Goal: Information Seeking & Learning: Learn about a topic

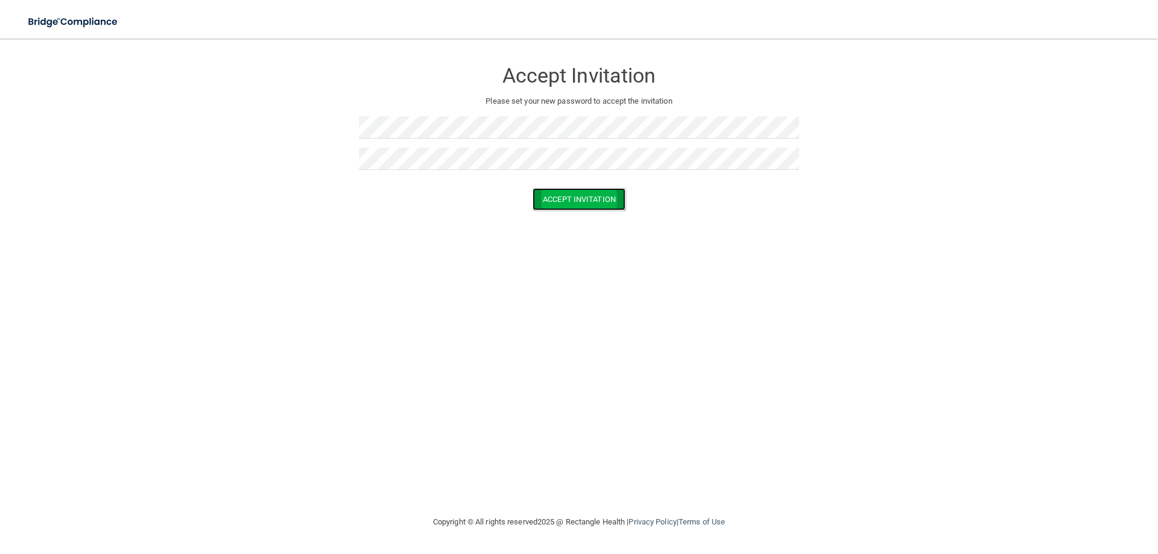
click at [581, 202] on button "Accept Invitation" at bounding box center [579, 199] width 93 height 22
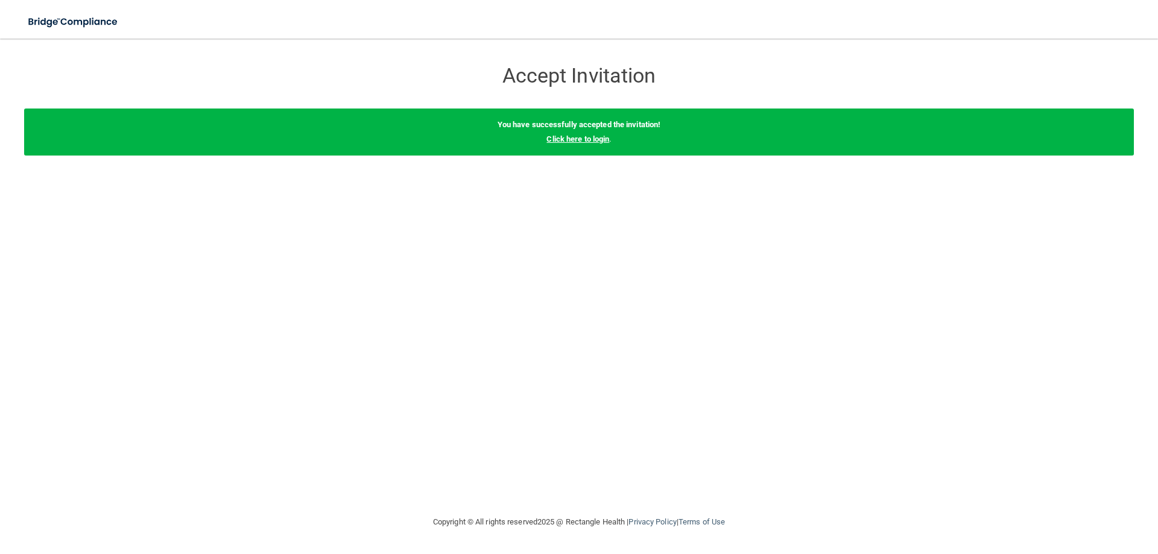
click at [590, 140] on link "Click here to login" at bounding box center [577, 138] width 63 height 9
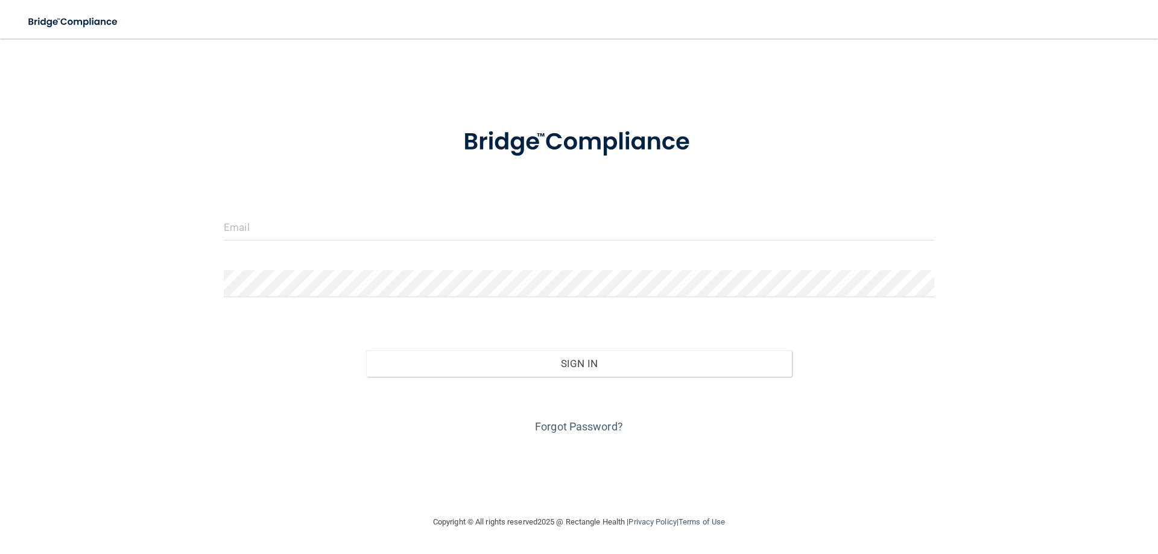
click at [344, 209] on form "Invalid email/password. You don't have permission to access that page. Sign In …" at bounding box center [579, 274] width 710 height 326
click at [280, 228] on input "email" at bounding box center [579, 227] width 710 height 27
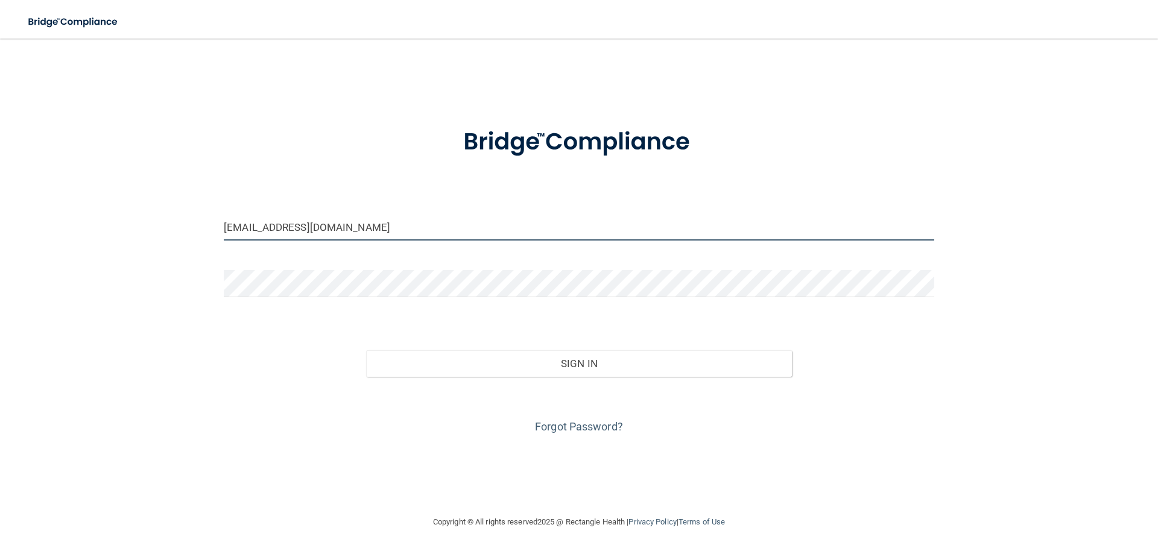
type input "[EMAIL_ADDRESS][DOMAIN_NAME]"
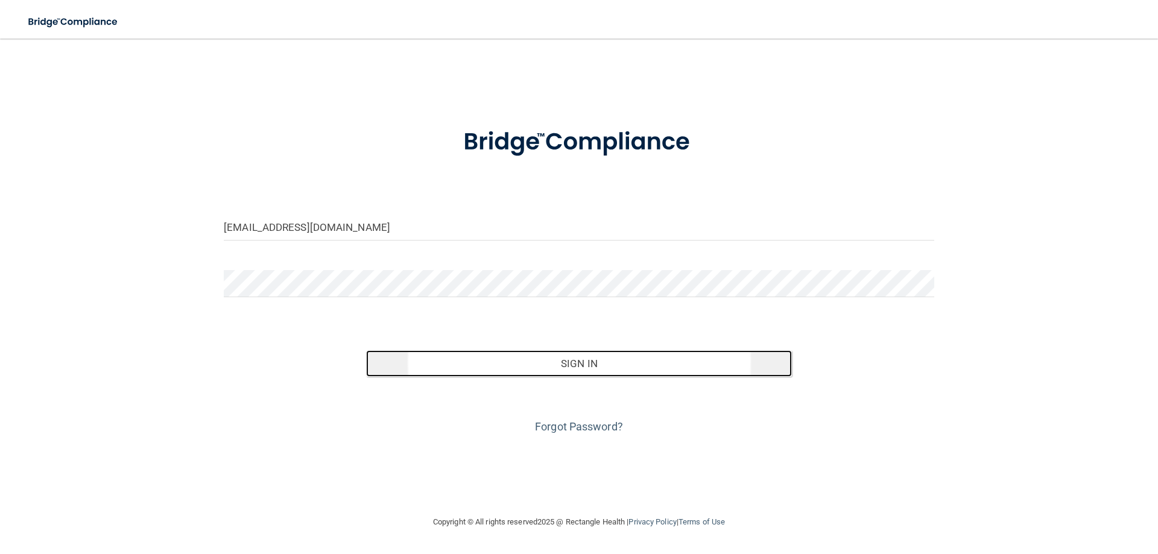
click at [555, 369] on button "Sign In" at bounding box center [579, 363] width 426 height 27
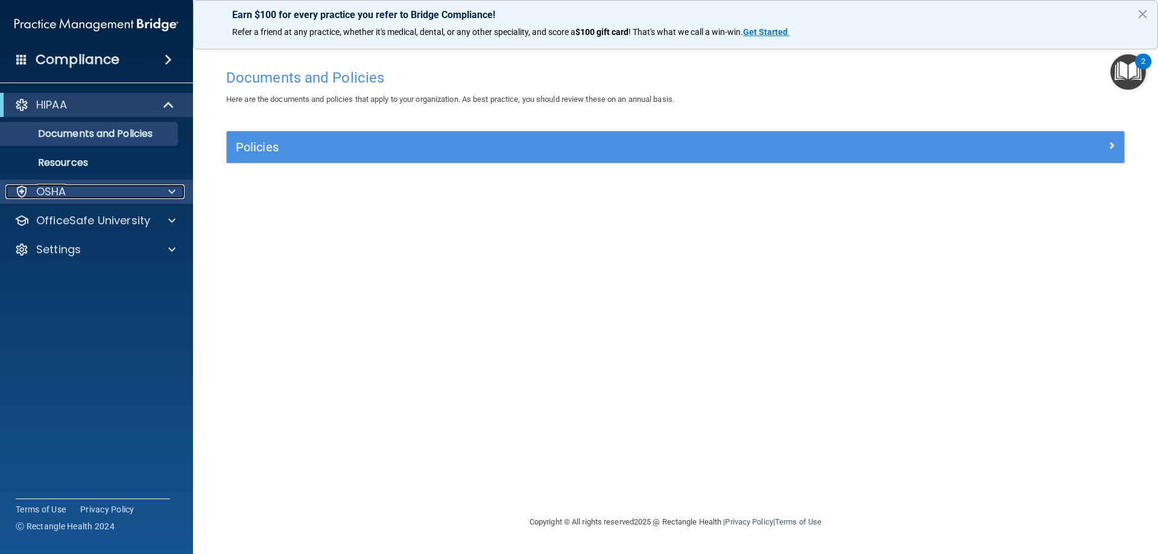
click at [169, 193] on span at bounding box center [171, 192] width 7 height 14
click at [52, 194] on p "OSHA" at bounding box center [51, 192] width 30 height 14
click at [48, 191] on p "OSHA" at bounding box center [51, 192] width 30 height 14
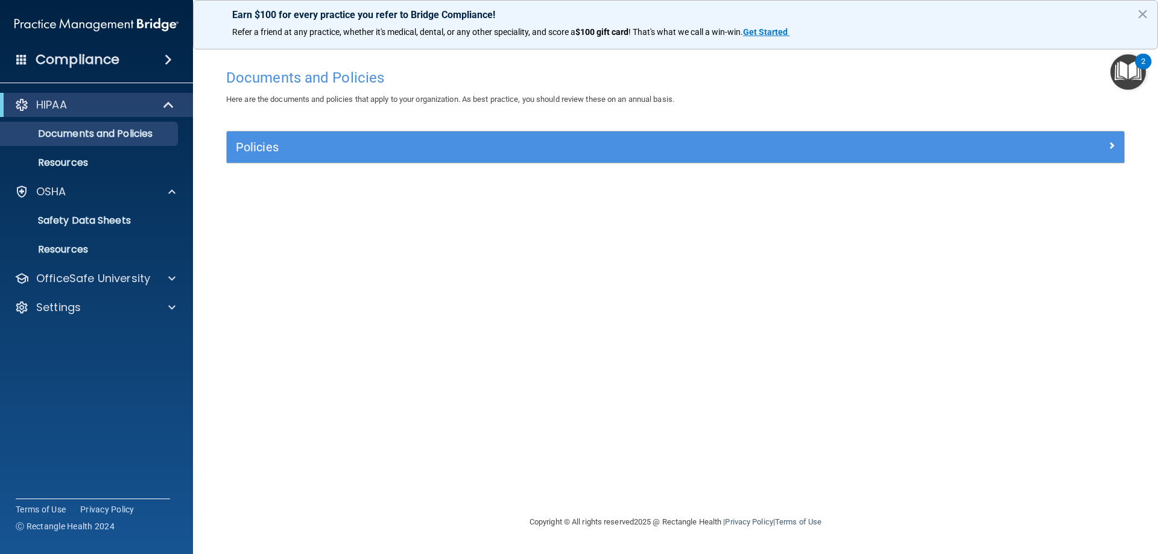
click at [165, 61] on span at bounding box center [168, 59] width 7 height 14
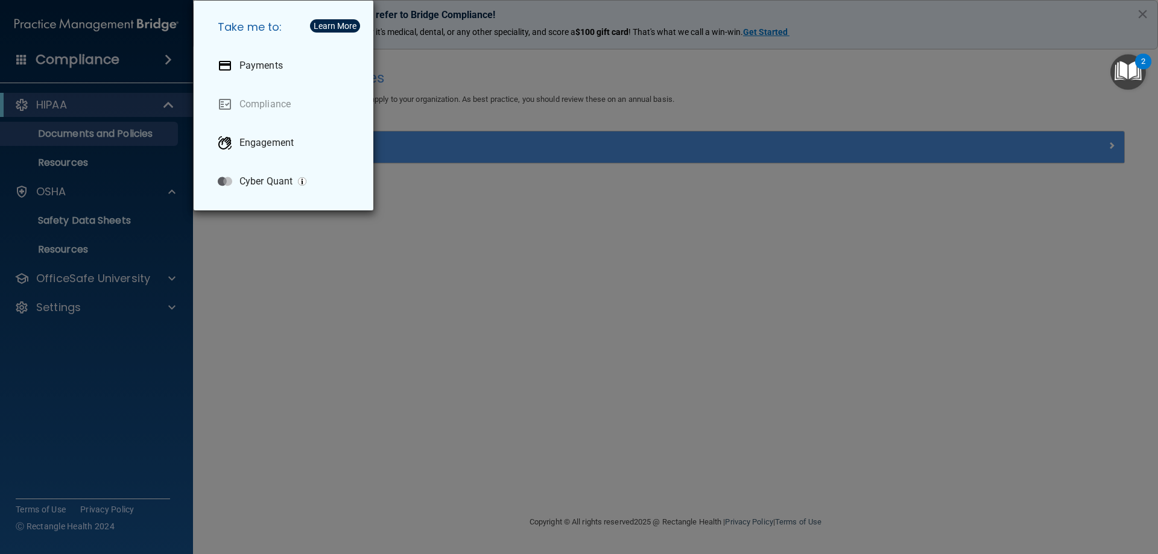
click at [163, 61] on div "Take me to: Payments Compliance Engagement Cyber Quant" at bounding box center [579, 277] width 1158 height 554
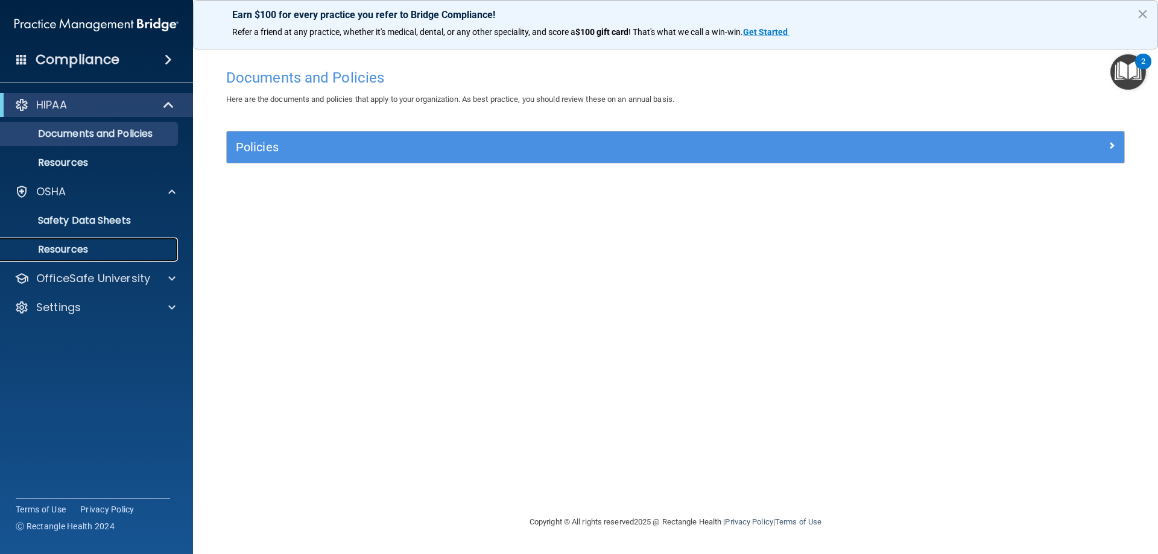
click at [104, 243] on link "Resources" at bounding box center [83, 250] width 190 height 24
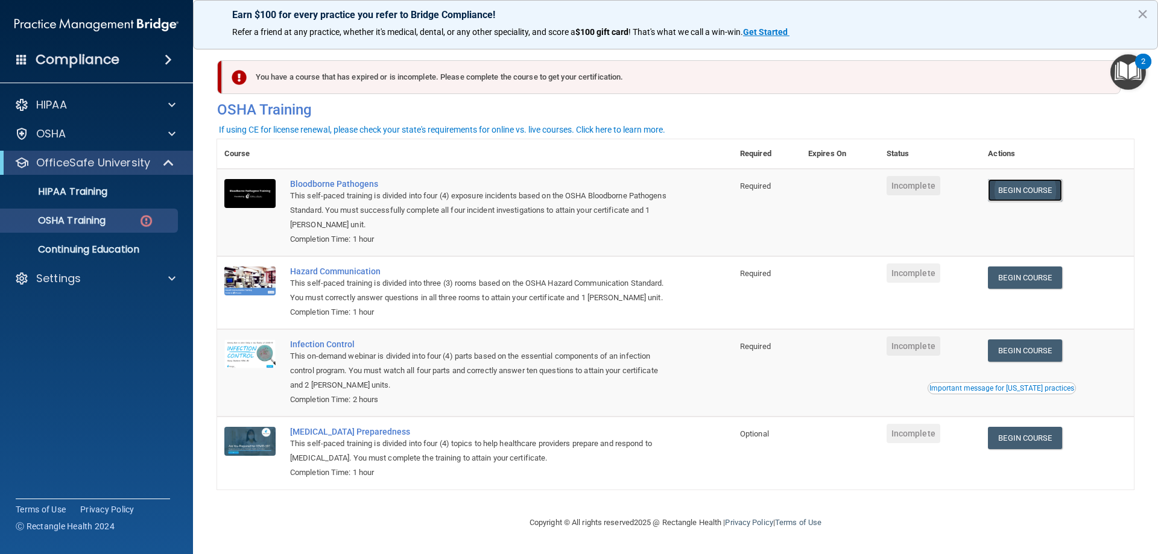
click at [1030, 190] on link "Begin Course" at bounding box center [1025, 190] width 74 height 22
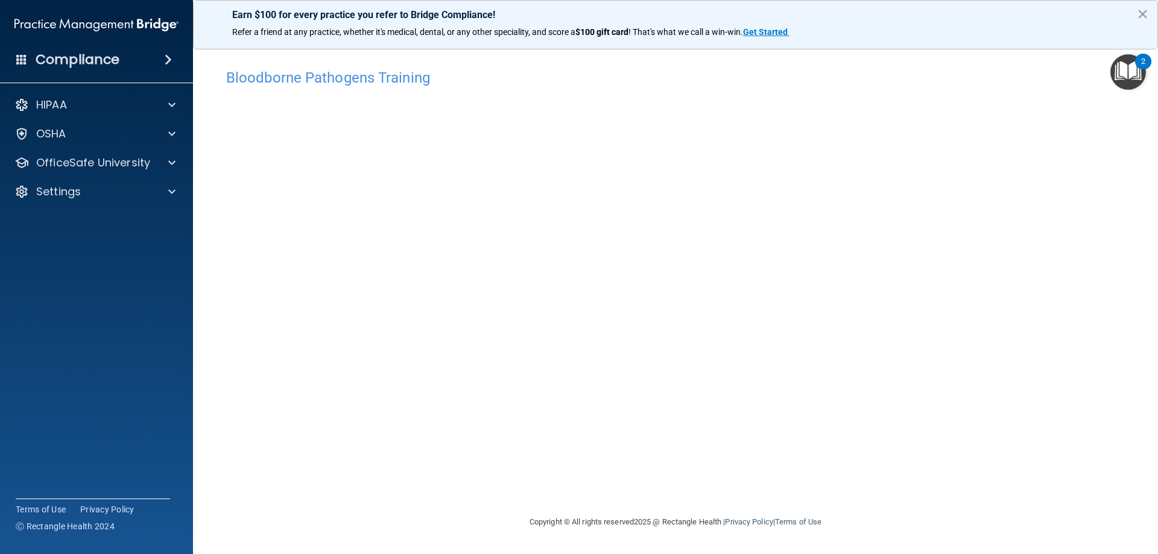
click at [1144, 13] on button "×" at bounding box center [1142, 13] width 11 height 19
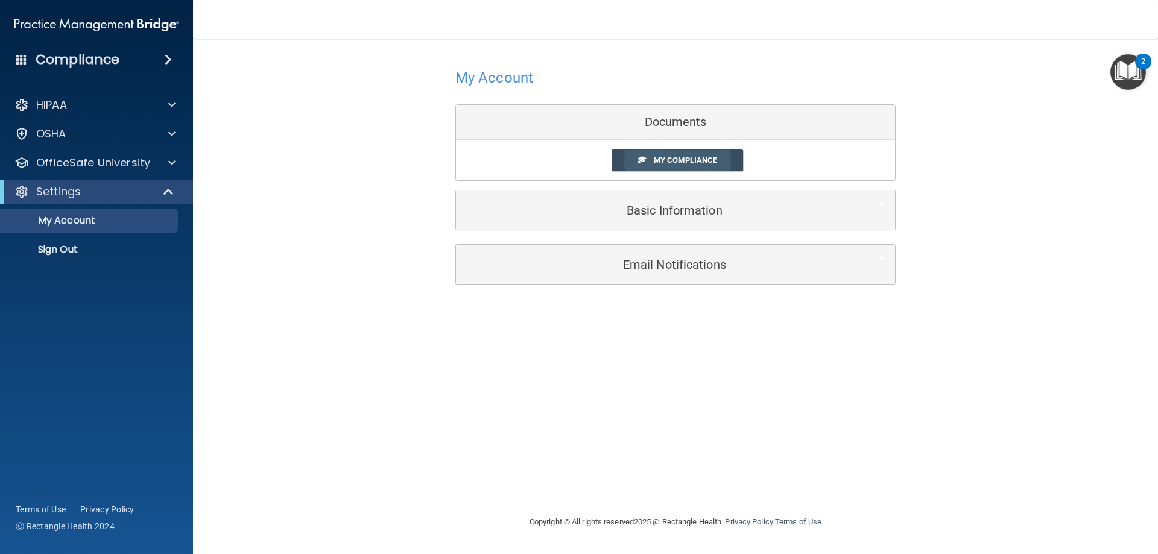
click at [716, 164] on span "My Compliance" at bounding box center [685, 160] width 63 height 9
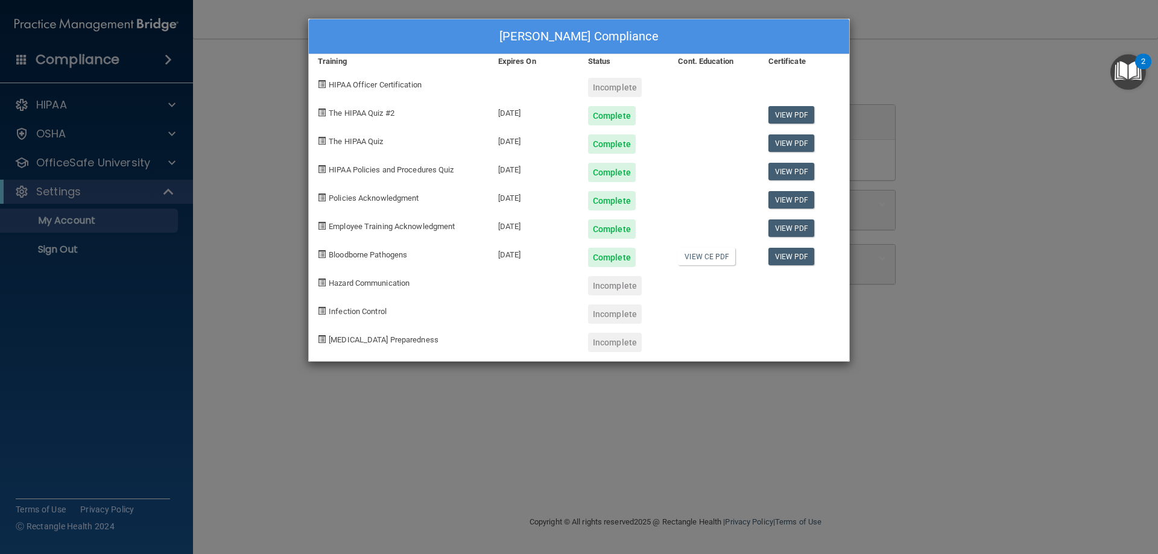
click at [395, 280] on span "Hazard Communication" at bounding box center [369, 283] width 81 height 9
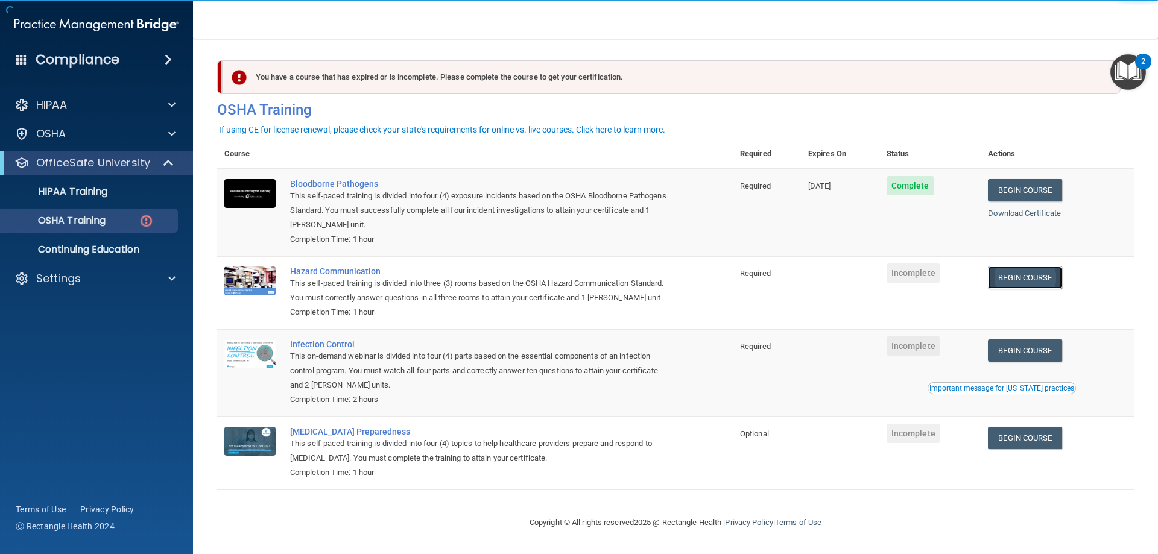
click at [1046, 279] on link "Begin Course" at bounding box center [1025, 278] width 74 height 22
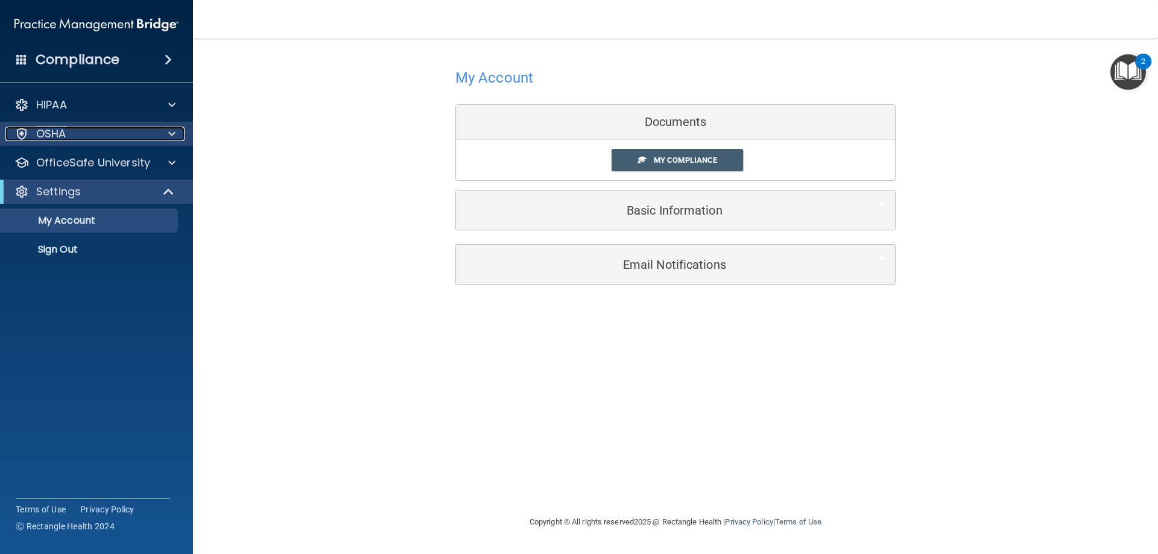
click at [84, 139] on div "OSHA" at bounding box center [80, 134] width 150 height 14
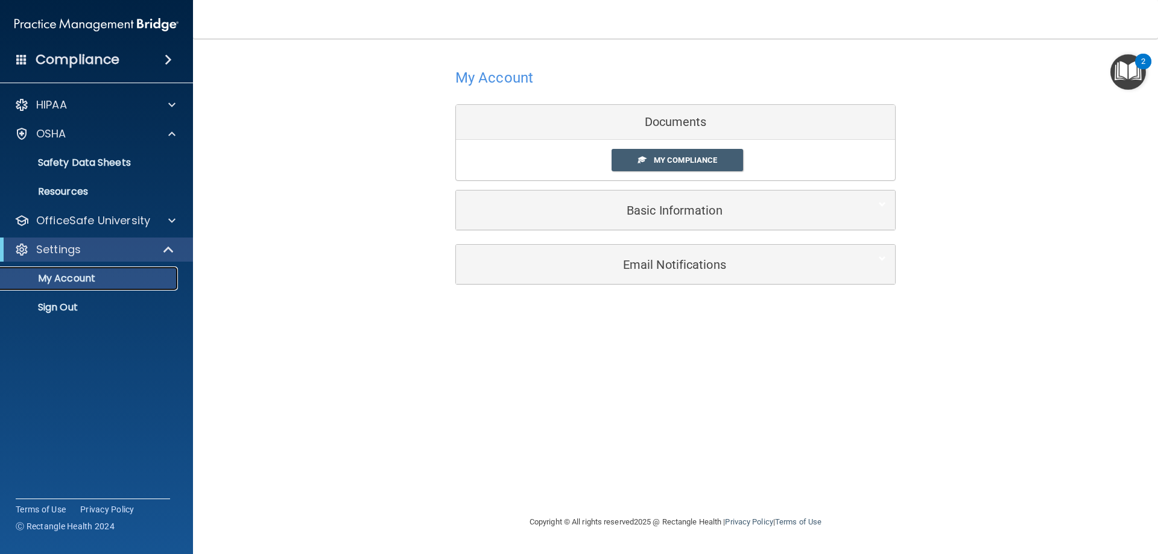
click at [98, 282] on p "My Account" at bounding box center [90, 279] width 165 height 12
click at [96, 251] on div "Settings" at bounding box center [79, 249] width 149 height 14
click at [96, 250] on div "Settings" at bounding box center [79, 249] width 149 height 14
click at [671, 158] on span "My Compliance" at bounding box center [685, 160] width 63 height 9
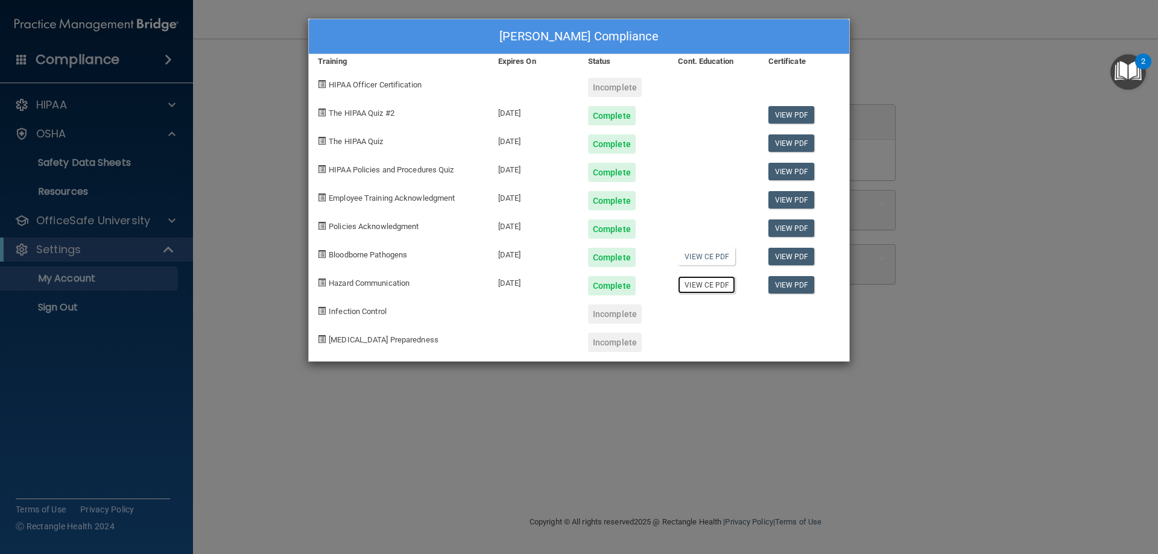
click at [699, 288] on link "View CE PDF" at bounding box center [706, 284] width 57 height 17
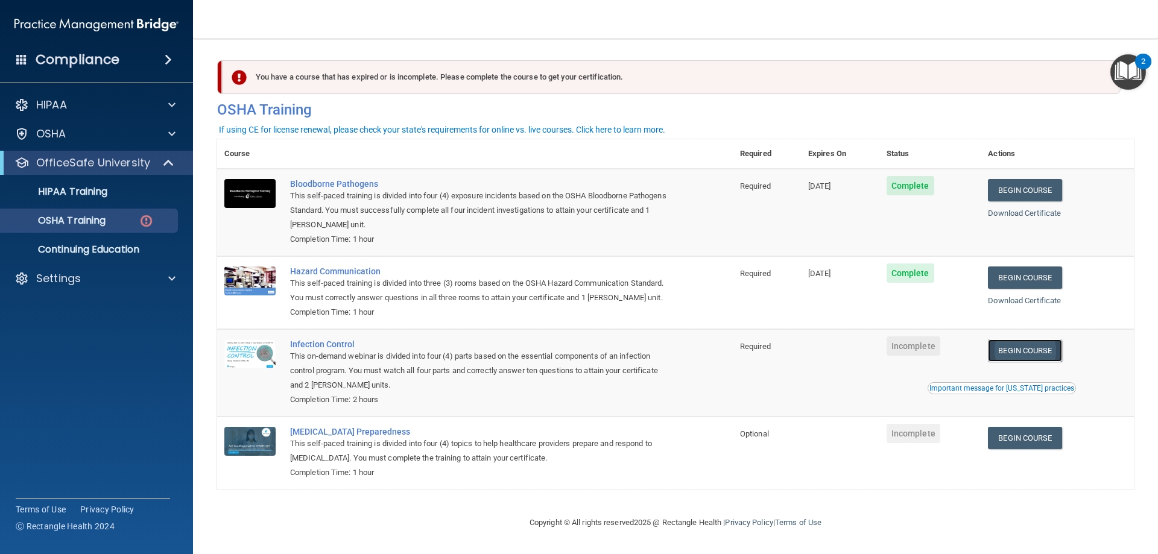
click at [1013, 358] on link "Begin Course" at bounding box center [1025, 351] width 74 height 22
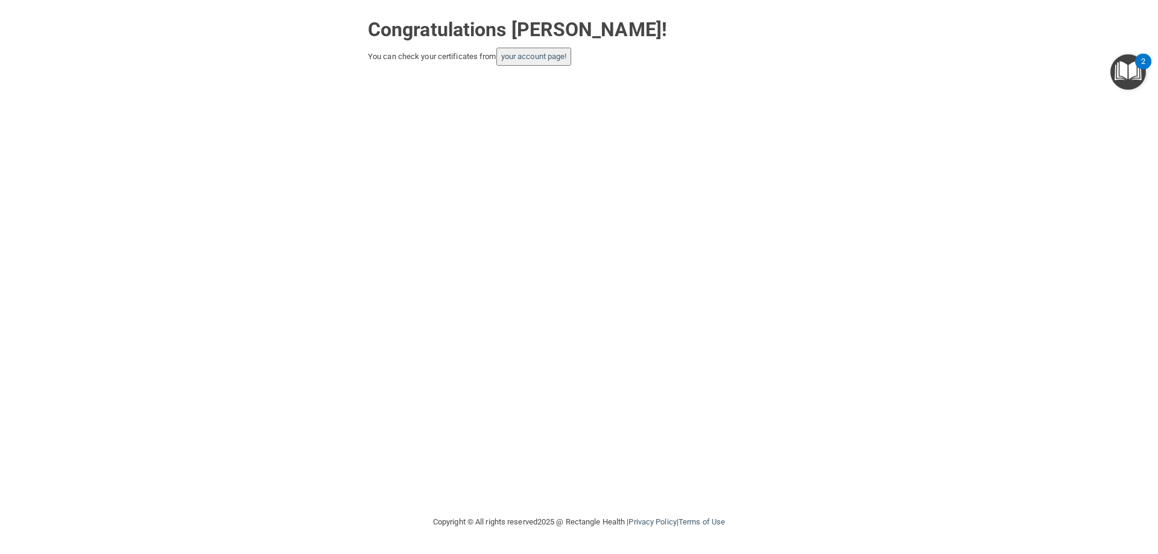
click at [551, 63] on button "your account page!" at bounding box center [533, 57] width 75 height 18
click at [560, 57] on link "your account page!" at bounding box center [534, 56] width 66 height 9
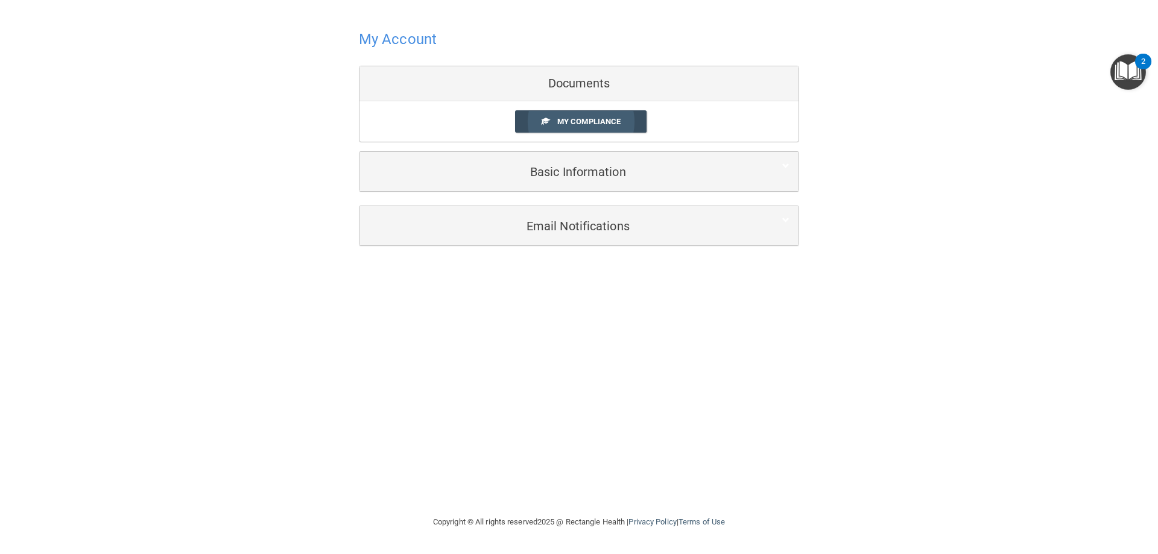
click at [566, 122] on span "My Compliance" at bounding box center [588, 121] width 63 height 9
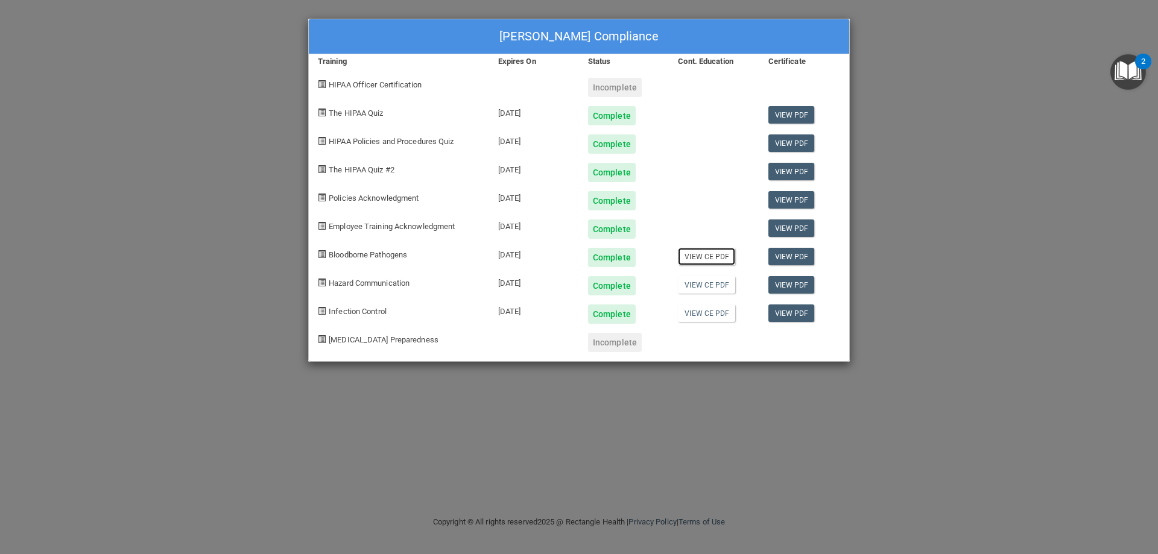
click at [696, 259] on link "View CE PDF" at bounding box center [706, 256] width 57 height 17
click at [721, 286] on link "View CE PDF" at bounding box center [706, 284] width 57 height 17
click at [714, 313] on link "View CE PDF" at bounding box center [706, 313] width 57 height 17
